Goal: Register for event/course

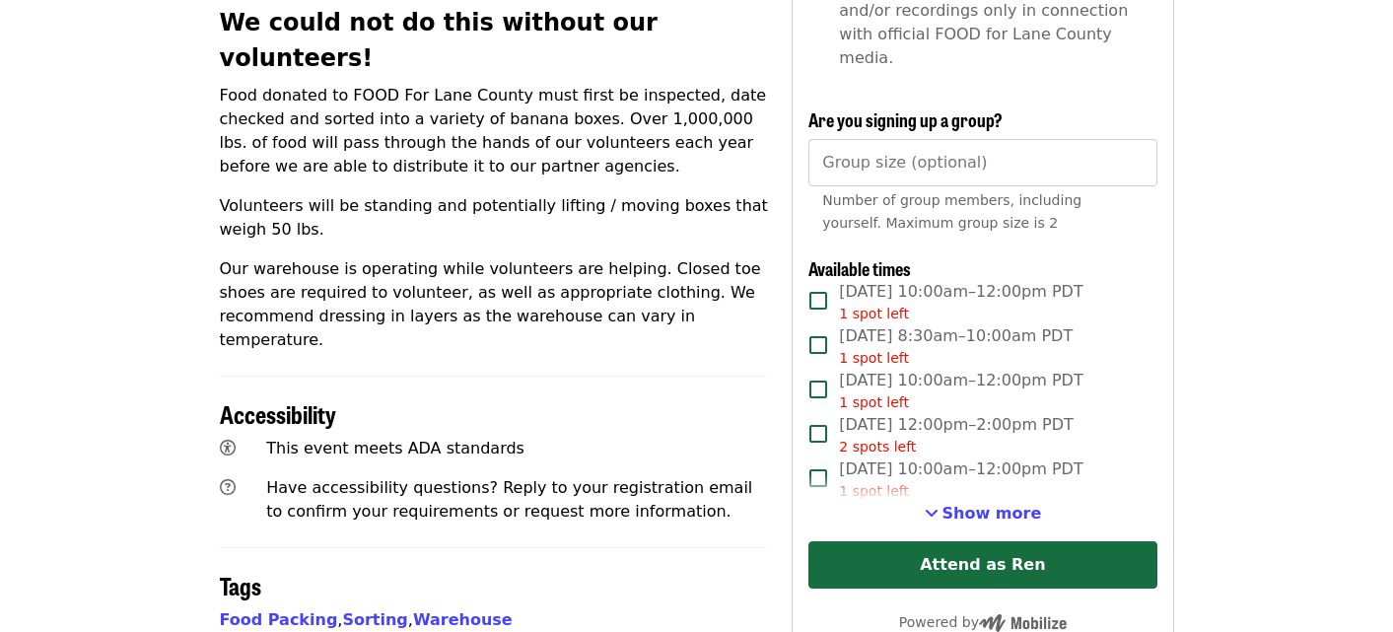
scroll to position [789, 0]
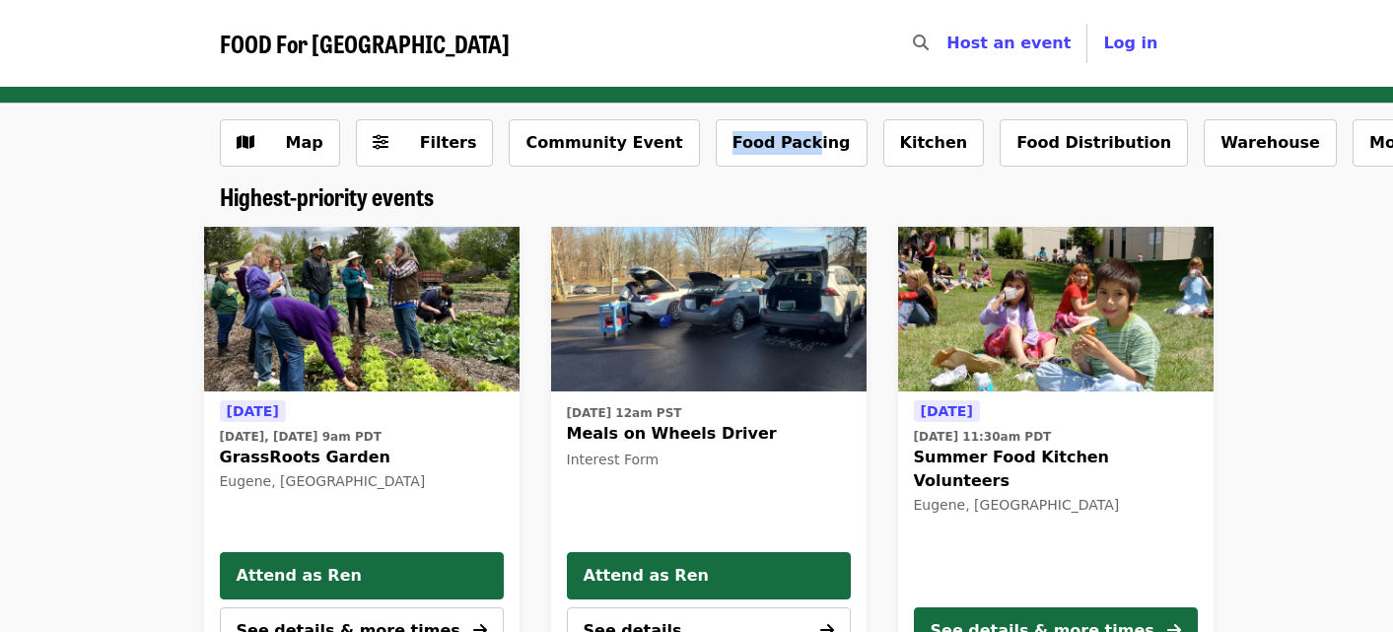
type button "5182"
click at [725, 142] on button "Food Packing" at bounding box center [792, 142] width 152 height 47
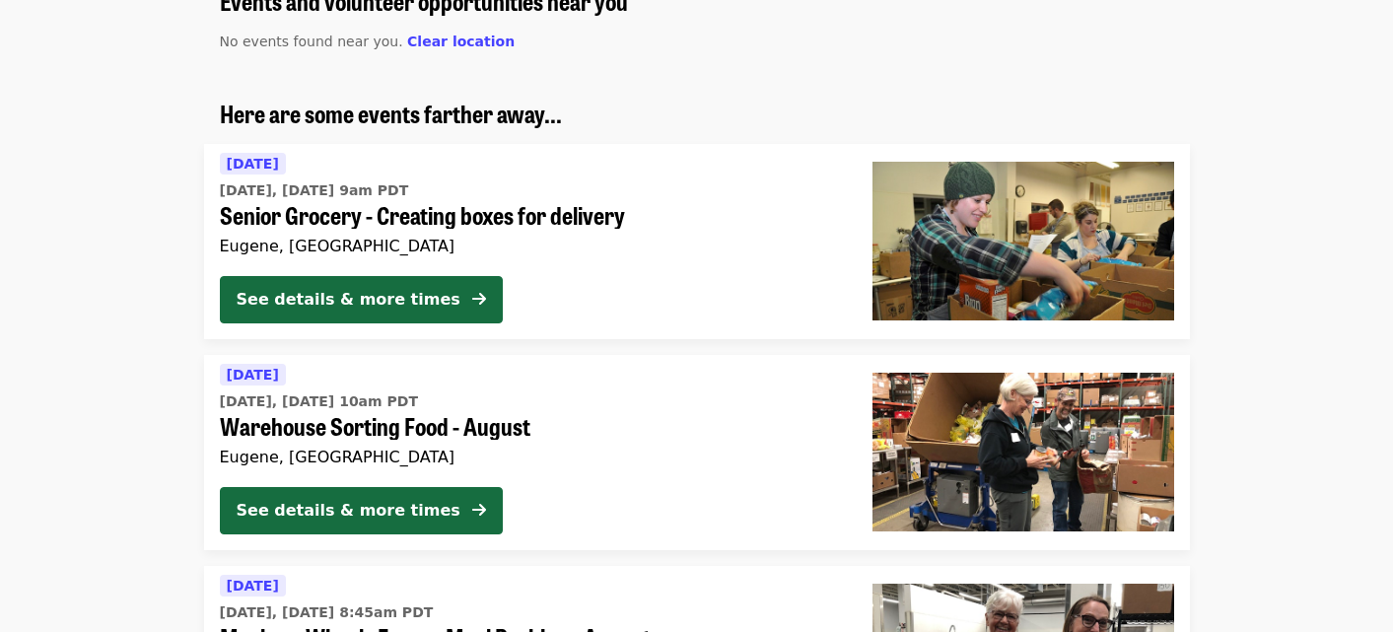
scroll to position [197, 0]
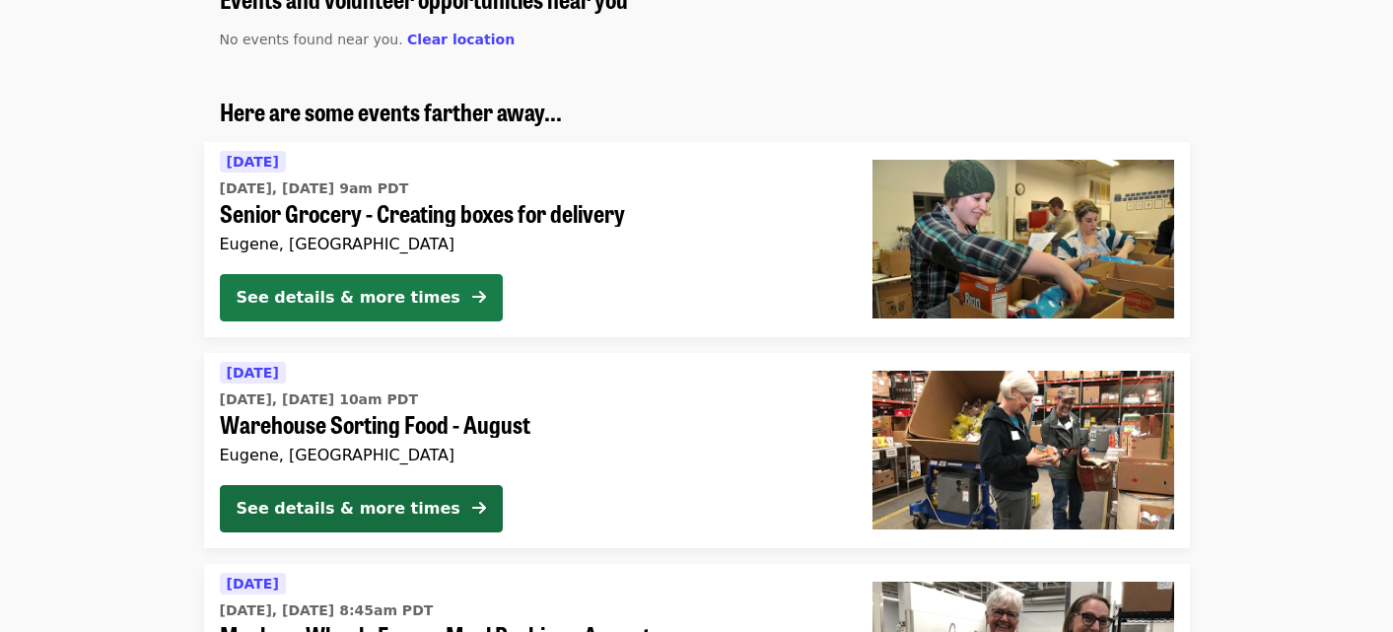
click at [410, 292] on div "See details & more times" at bounding box center [349, 298] width 224 height 24
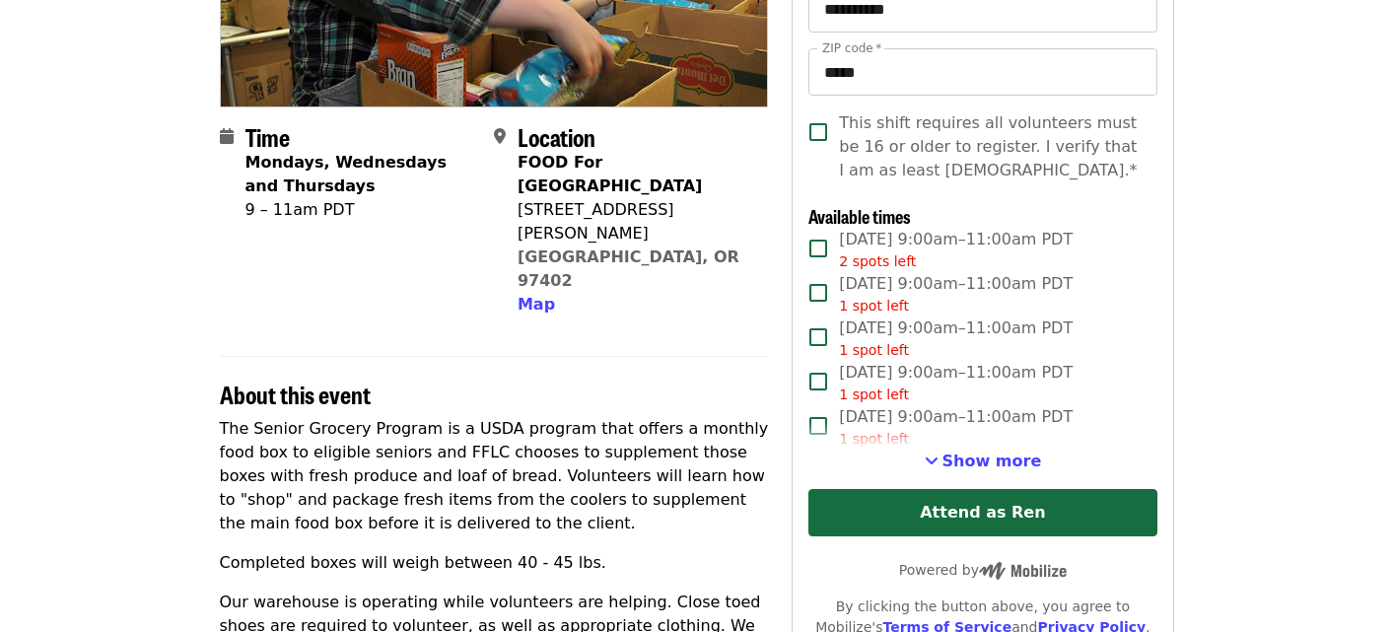
scroll to position [394, 0]
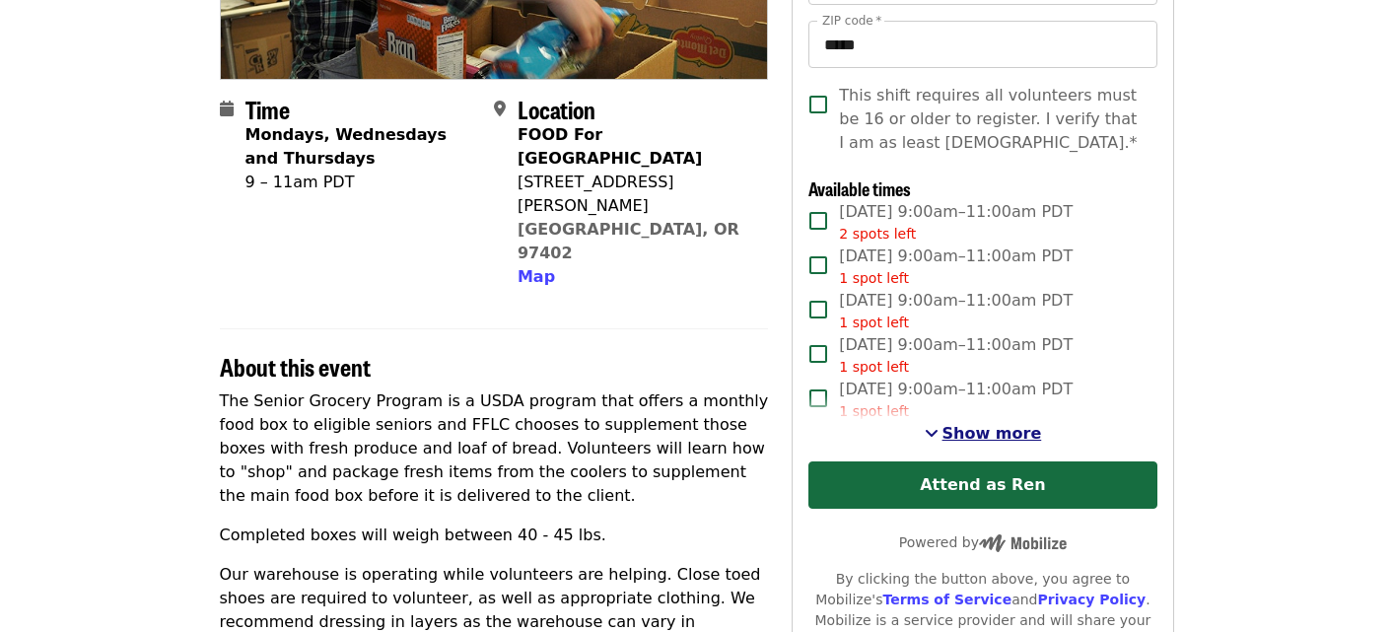
click at [938, 426] on span "See more timeslots" at bounding box center [932, 433] width 14 height 16
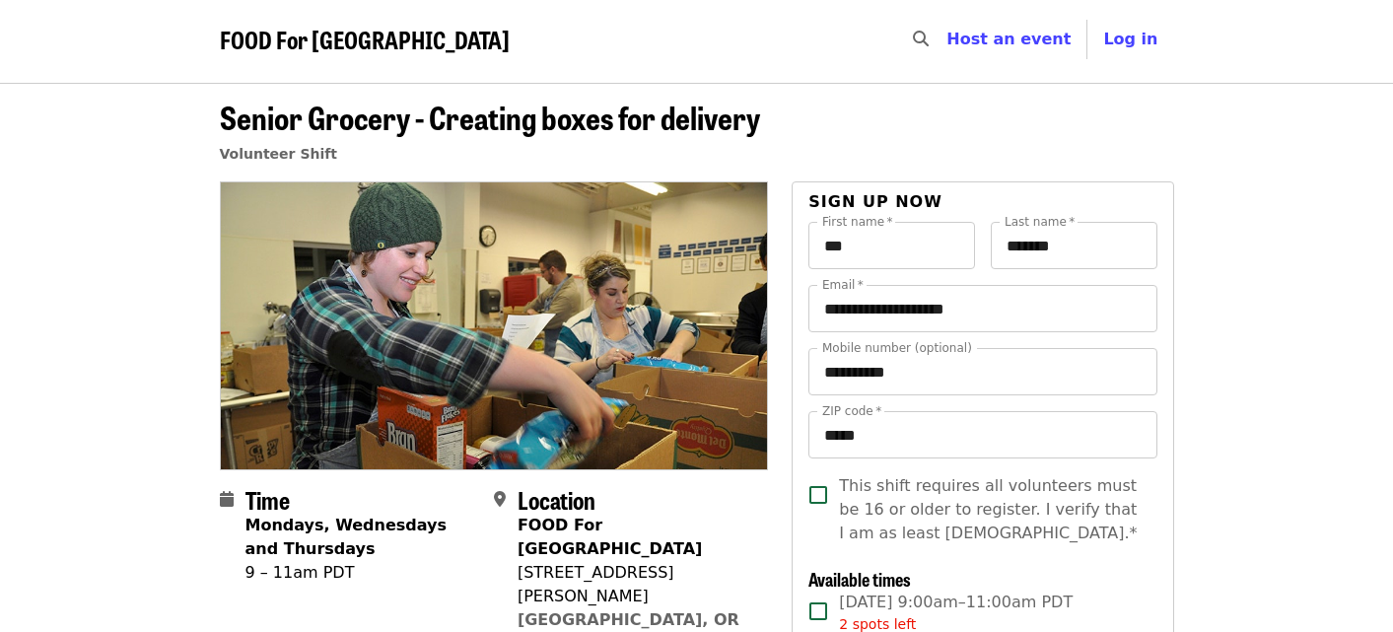
scroll to position [0, 0]
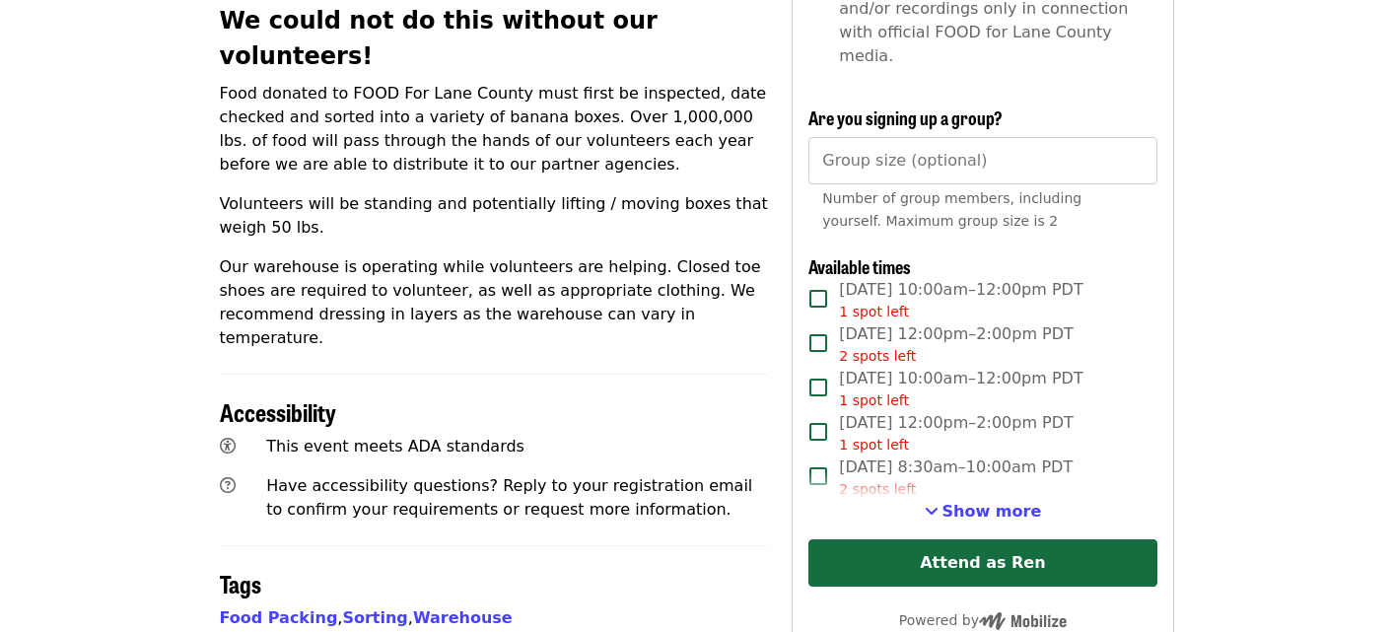
scroll to position [789, 0]
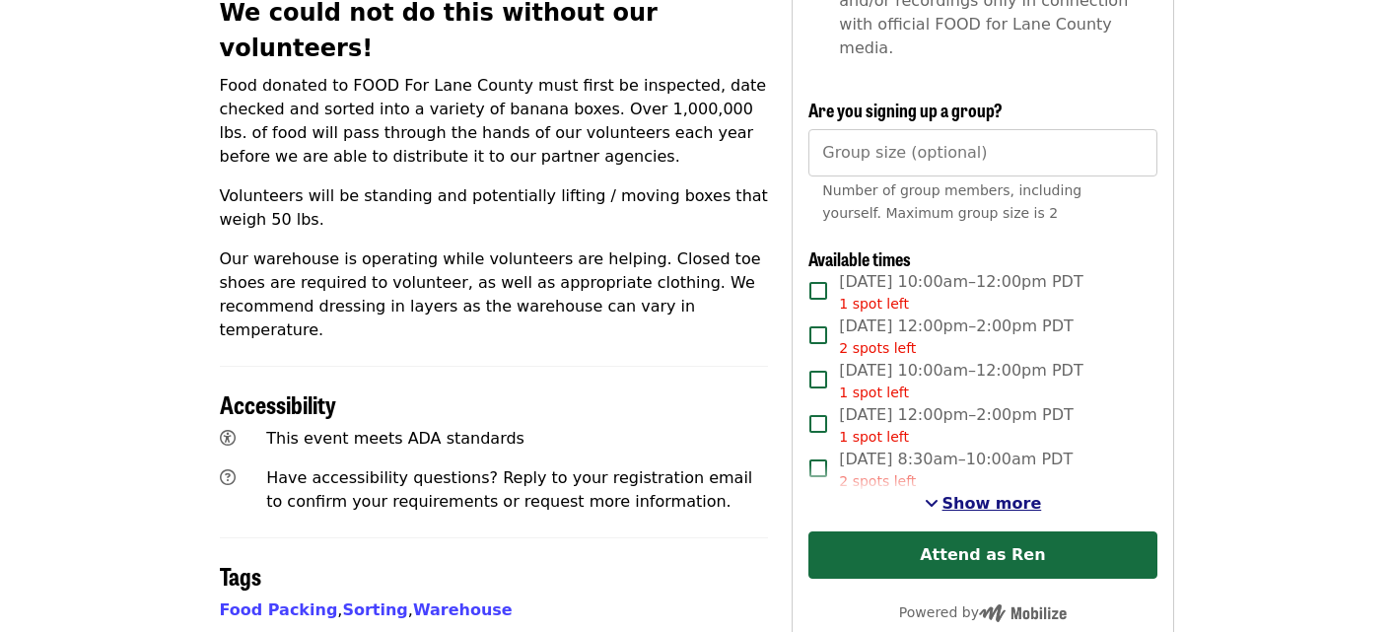
click at [977, 494] on span "Show more" at bounding box center [992, 503] width 100 height 19
